Goal: Browse casually

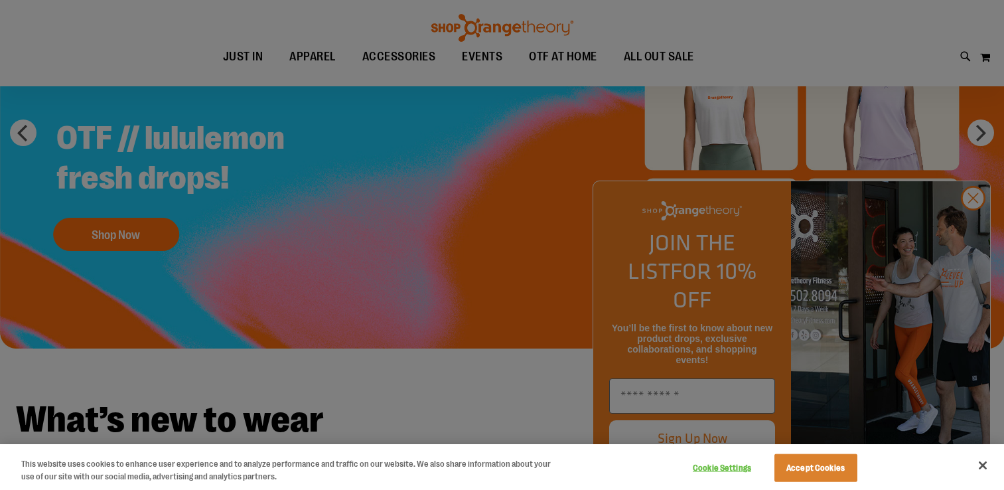
scroll to position [14, 0]
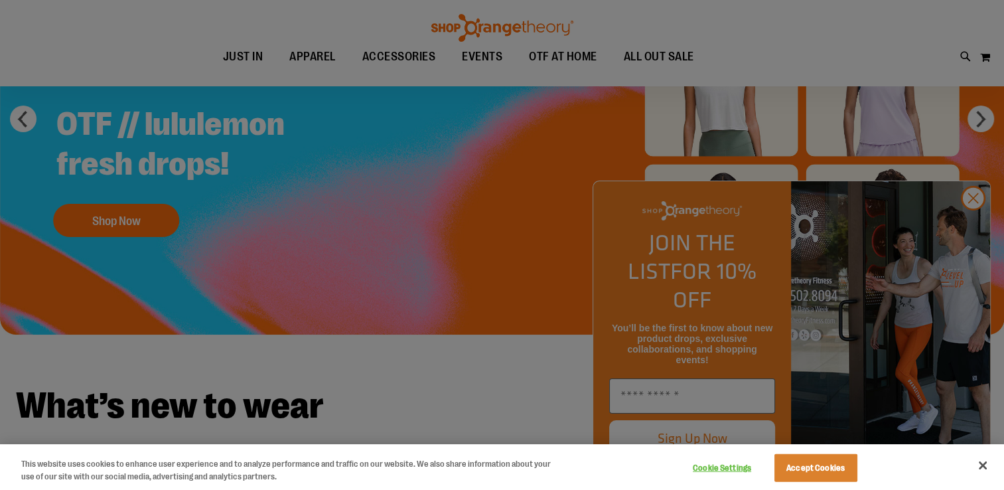
click at [969, 117] on div at bounding box center [502, 245] width 1004 height 490
click at [977, 232] on div at bounding box center [502, 245] width 1004 height 490
click at [973, 228] on div at bounding box center [502, 245] width 1004 height 490
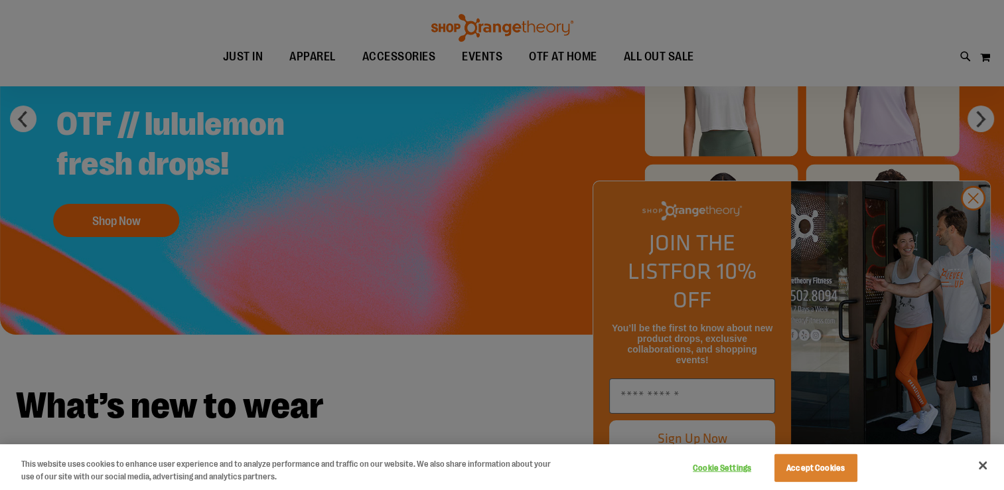
click at [974, 224] on div at bounding box center [502, 245] width 1004 height 490
click at [982, 463] on button "Close" at bounding box center [982, 465] width 29 height 29
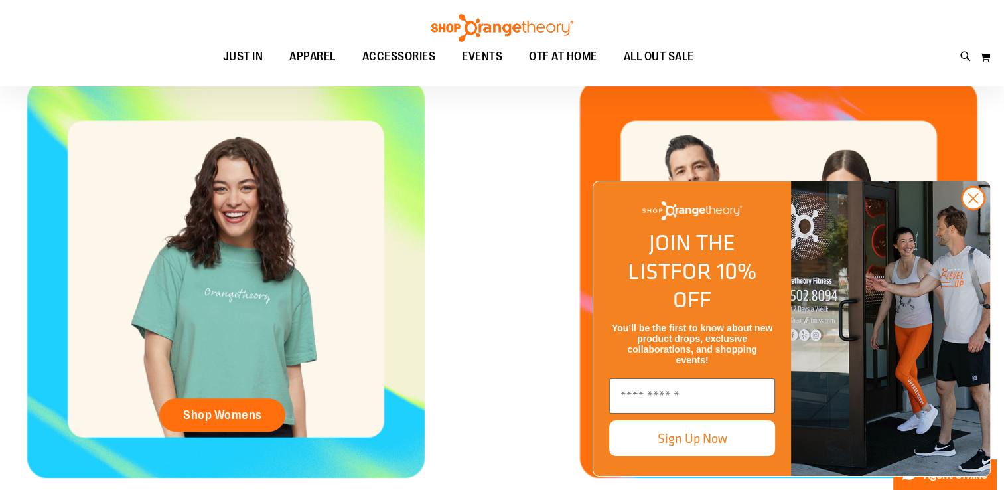
scroll to position [391, 0]
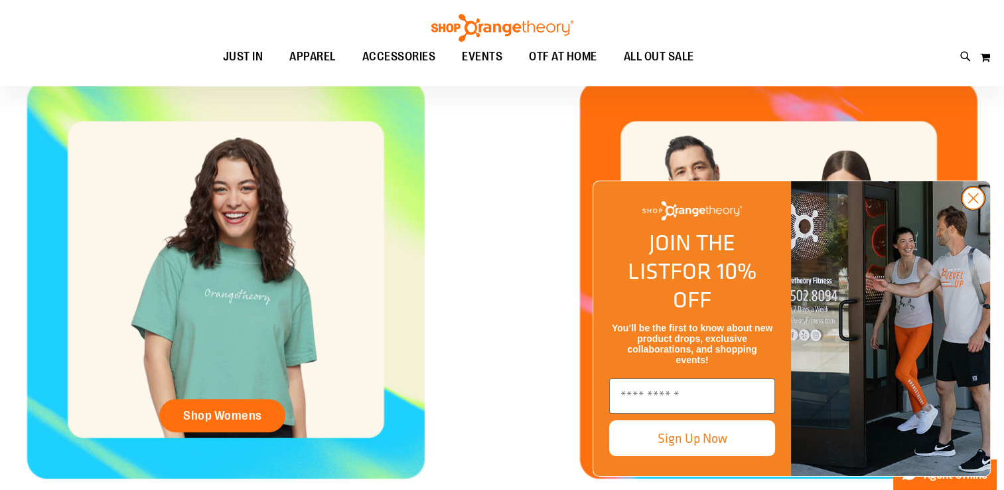
click at [970, 209] on circle "Close dialog" at bounding box center [973, 198] width 22 height 22
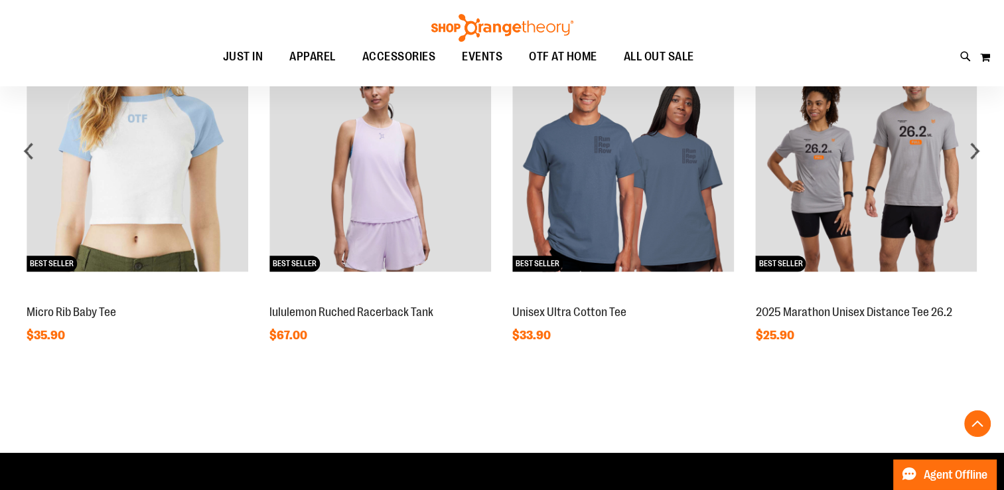
scroll to position [948, 0]
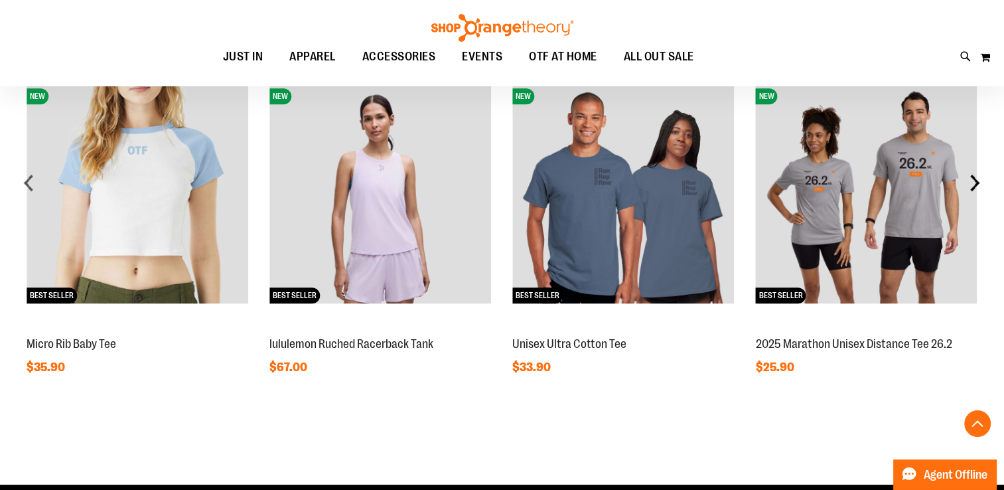
click at [975, 179] on div "next" at bounding box center [975, 182] width 27 height 27
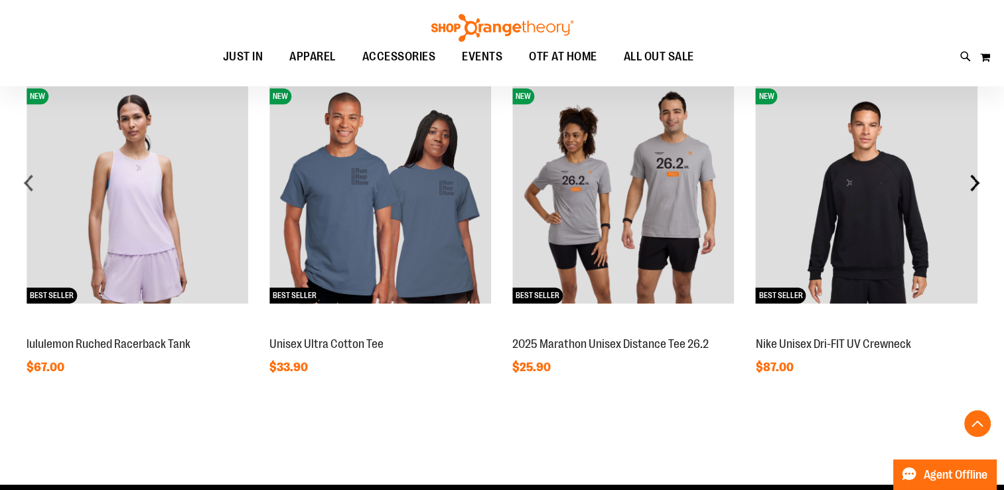
click at [975, 179] on div "next" at bounding box center [975, 182] width 27 height 27
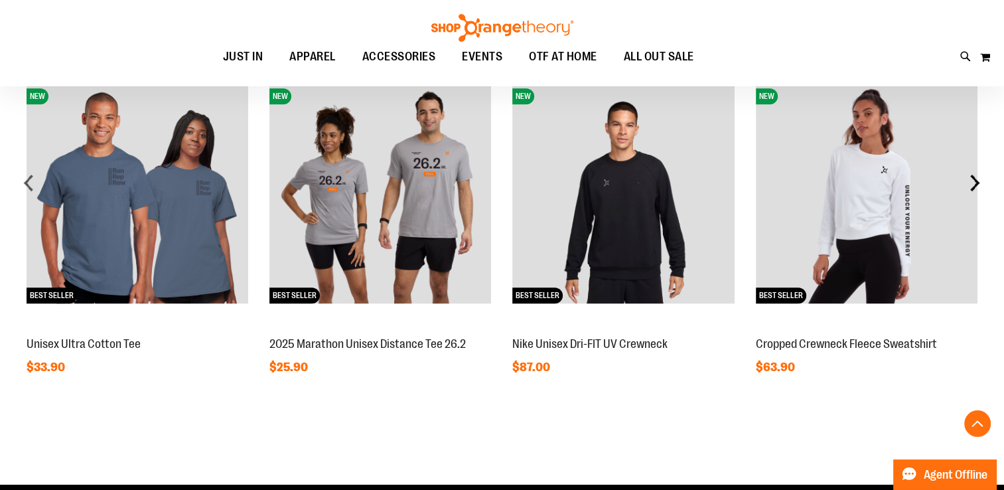
click at [975, 179] on div "next" at bounding box center [975, 182] width 27 height 27
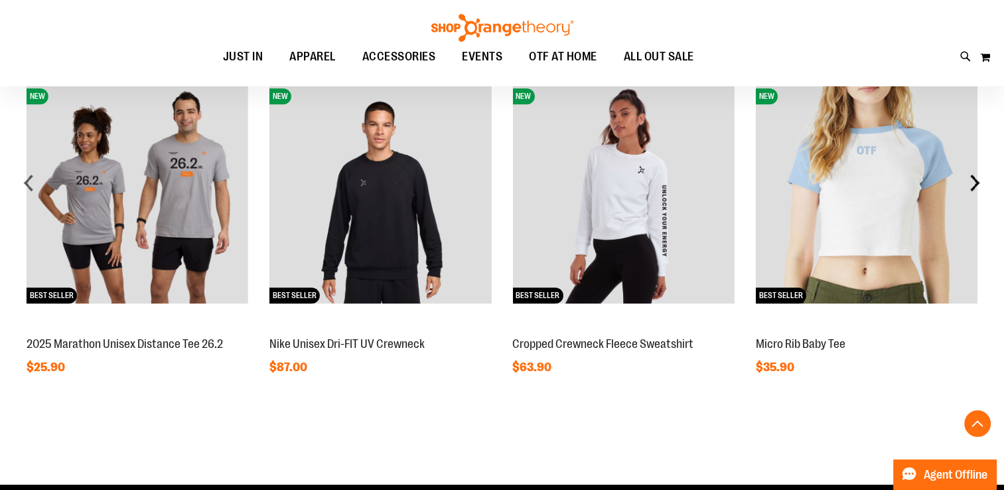
click at [975, 179] on div "next" at bounding box center [975, 182] width 27 height 27
